Goal: Information Seeking & Learning: Learn about a topic

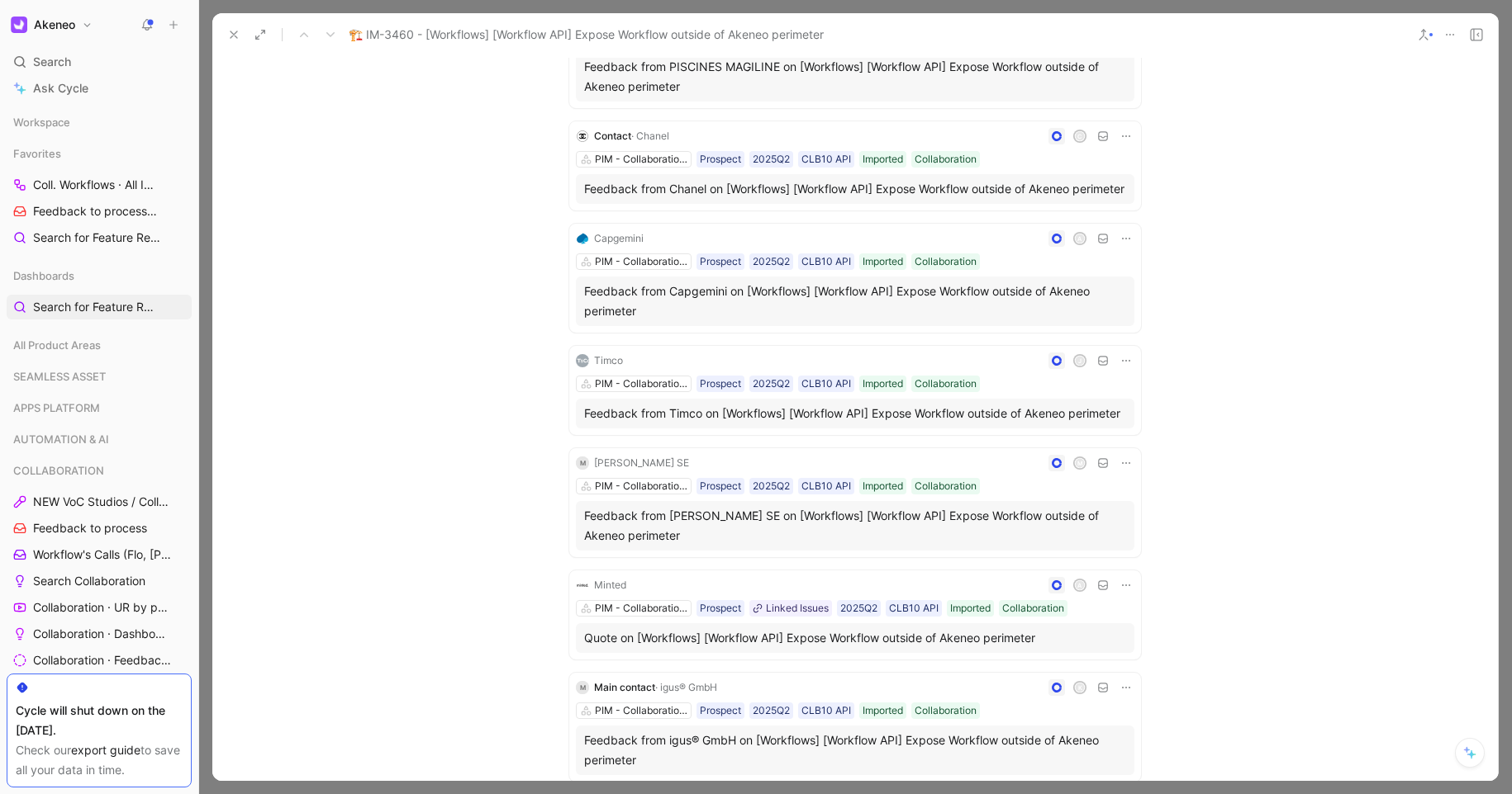
scroll to position [668, 0]
